Goal: Task Accomplishment & Management: Use online tool/utility

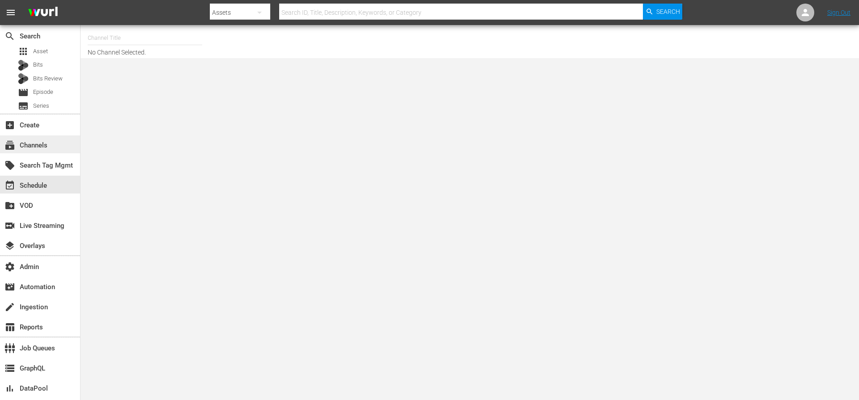
click at [38, 143] on div "subscriptions Channels" at bounding box center [25, 144] width 50 height 8
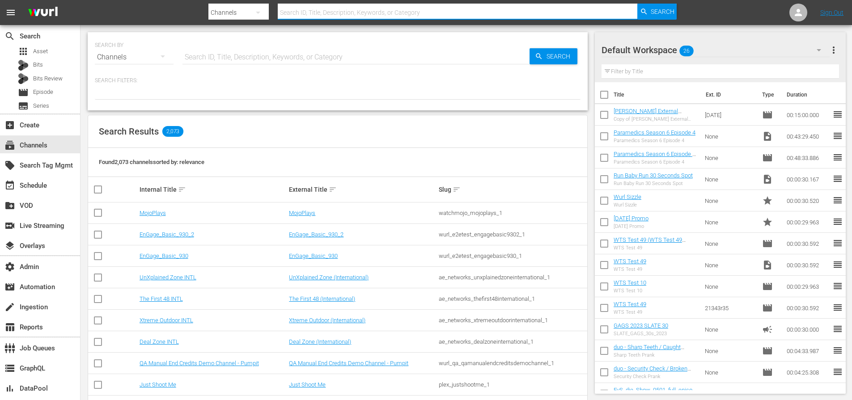
click at [301, 10] on input "text" at bounding box center [458, 12] width 360 height 21
type input "absolute"
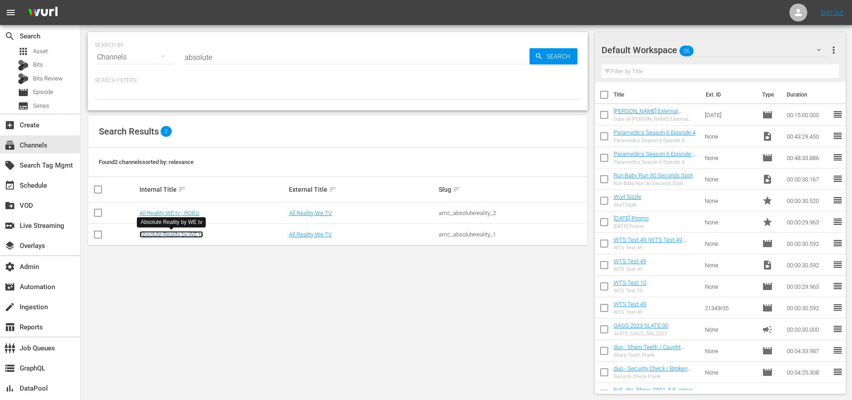
click at [178, 234] on link "Absolute Reality by WE tv" at bounding box center [172, 234] width 64 height 7
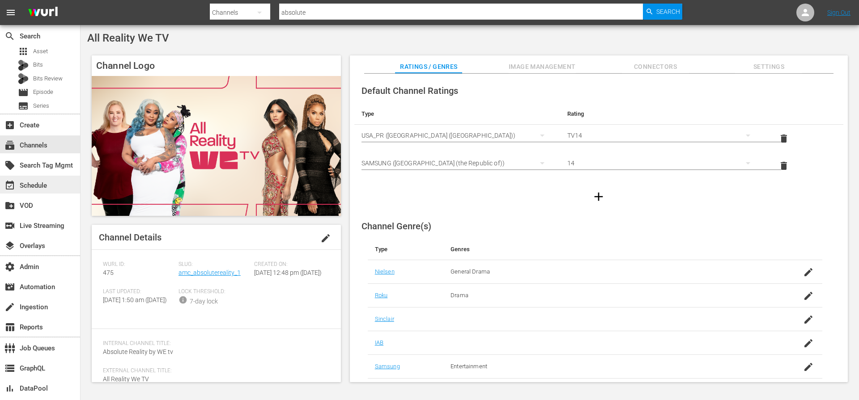
click at [39, 186] on div "event_available Schedule" at bounding box center [25, 184] width 50 height 8
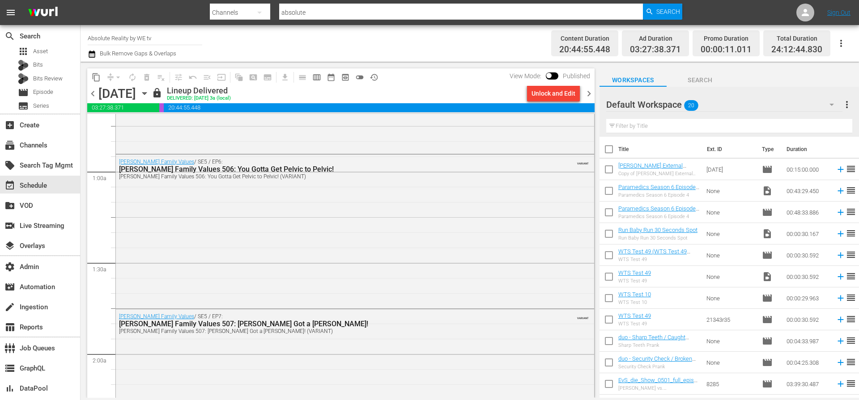
scroll to position [153, 0]
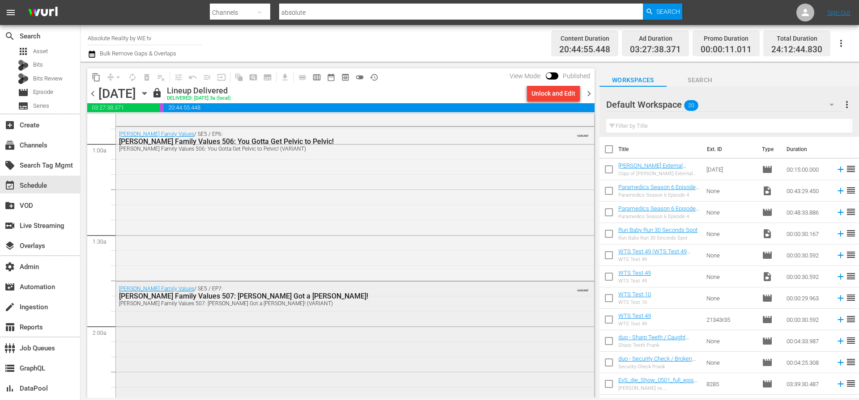
click at [408, 315] on div "[PERSON_NAME] Family Values / SE5 / EP7: [PERSON_NAME] Family Values 507: [PERS…" at bounding box center [355, 356] width 478 height 149
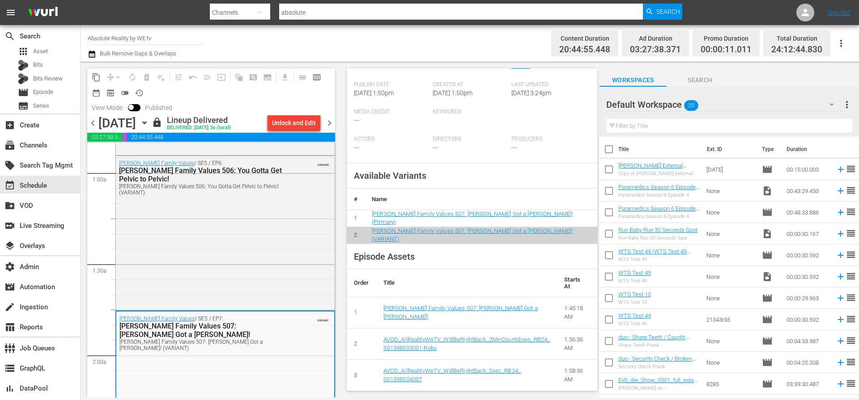
scroll to position [258, 0]
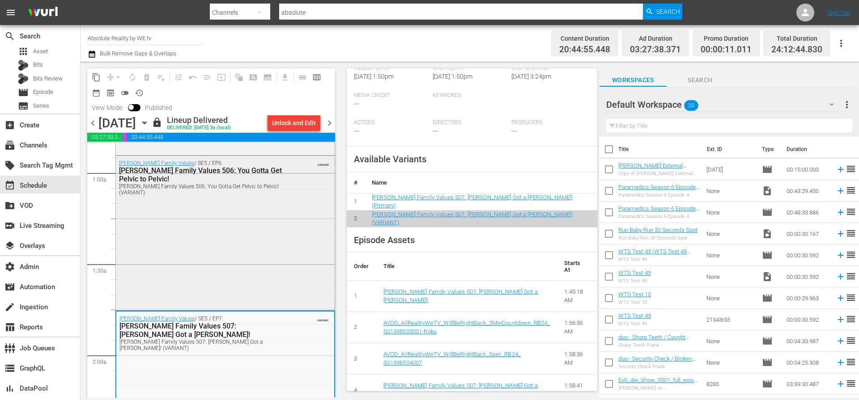
click at [260, 280] on div "[PERSON_NAME] Family Values / SE5 / EP6: [PERSON_NAME] Family Values 506: You G…" at bounding box center [225, 232] width 219 height 153
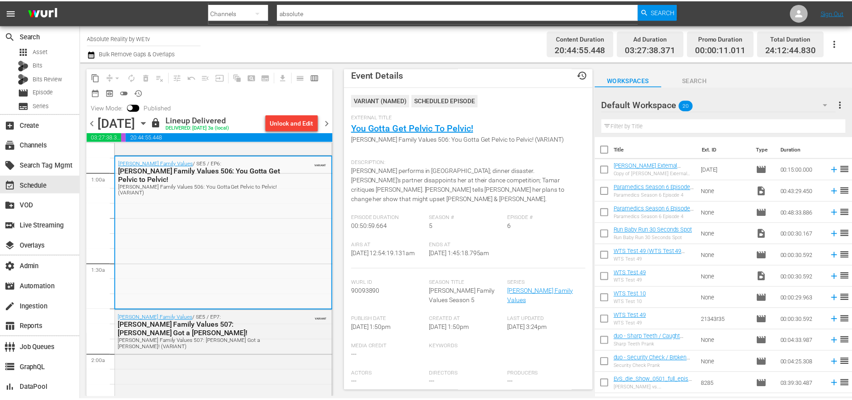
scroll to position [0, 0]
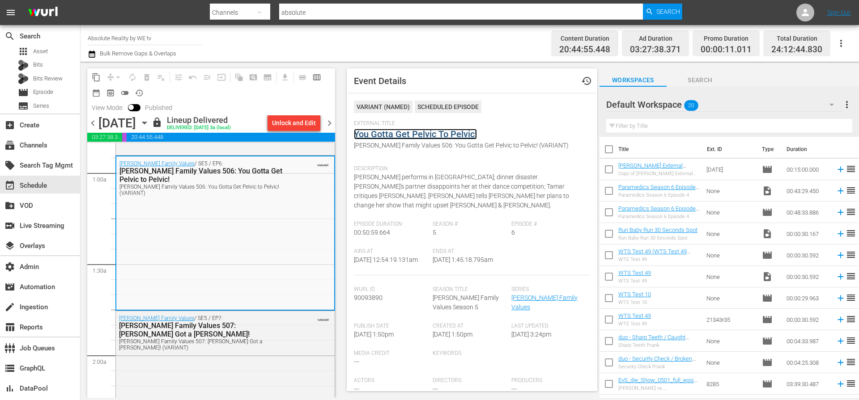
click at [449, 136] on link "You Gotta Get Pelvic To Pelvic!" at bounding box center [415, 134] width 123 height 11
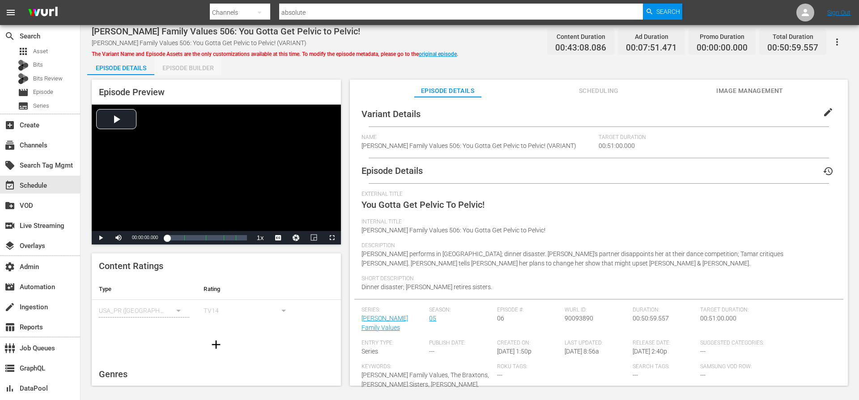
click at [202, 71] on div "Episode Builder" at bounding box center [187, 67] width 67 height 21
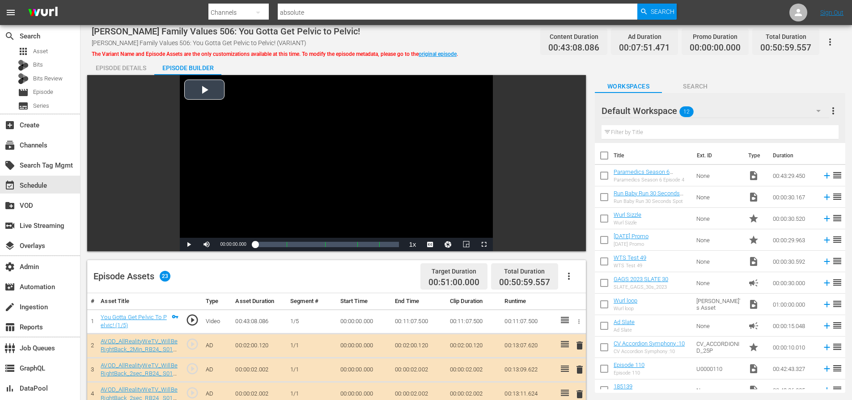
click at [203, 94] on div "Video Player" at bounding box center [336, 156] width 313 height 163
drag, startPoint x: 224, startPoint y: 244, endPoint x: 220, endPoint y: 246, distance: 4.8
click at [220, 245] on div "Volume Level" at bounding box center [218, 244] width 3 height 1
click at [269, 244] on div "Loaded : 1.62% 00:04:11.735 You Gotta Get Pelvic To Pelvic! (1/5) 00:00:03.738" at bounding box center [327, 244] width 144 height 9
click at [304, 246] on div "Loaded : 13.46% 00:16:56.685 You Gotta Get Pelvic To Pelvic! (2/5) 00:05:09.301" at bounding box center [327, 244] width 144 height 9
